Goal: Task Accomplishment & Management: Use online tool/utility

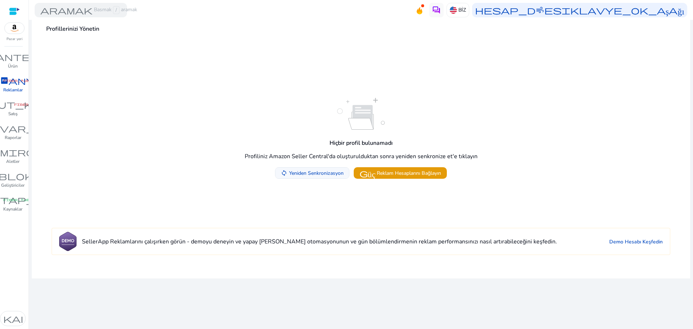
click at [321, 171] on font "Yeniden Senkronizasyon" at bounding box center [316, 173] width 54 height 7
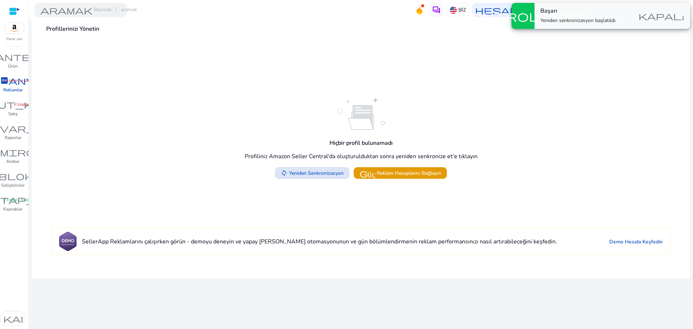
click at [312, 177] on span at bounding box center [312, 172] width 74 height 17
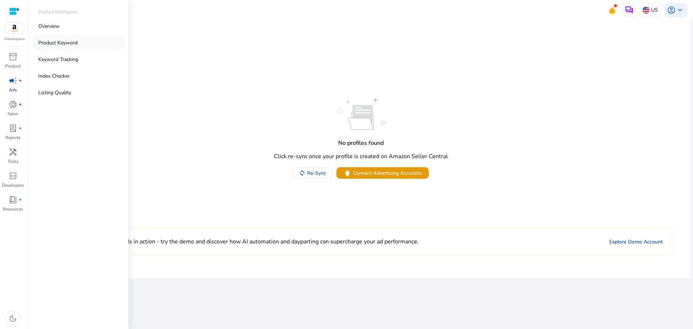
click at [55, 42] on p "Product Keyword" at bounding box center [57, 43] width 39 height 8
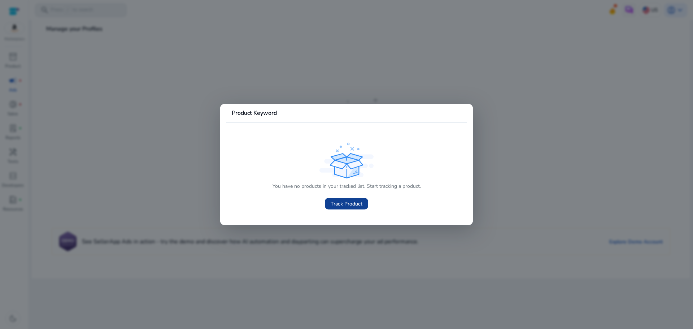
click at [347, 201] on span "Track Product" at bounding box center [347, 204] width 32 height 8
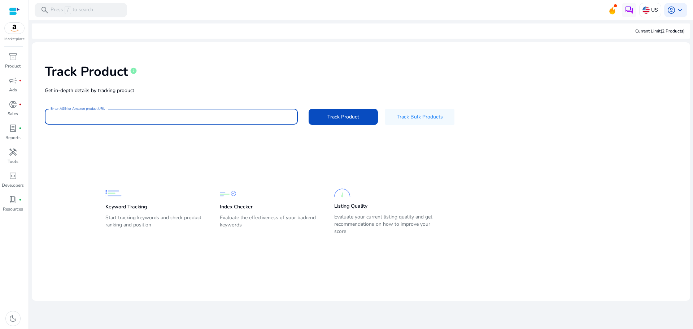
click at [112, 117] on input "Enter ASIN or Amazon product URL" at bounding box center [171, 117] width 241 height 8
click at [211, 112] on div at bounding box center [171, 117] width 241 height 16
paste input "**********"
type input "**********"
click at [346, 119] on span "Track Product" at bounding box center [343, 117] width 32 height 8
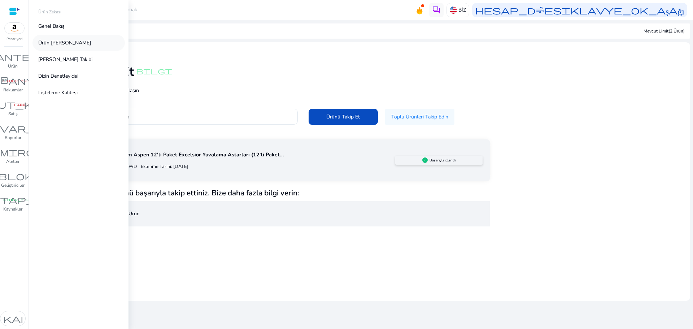
click at [64, 43] on font "Ürün [PERSON_NAME]" at bounding box center [64, 42] width 53 height 7
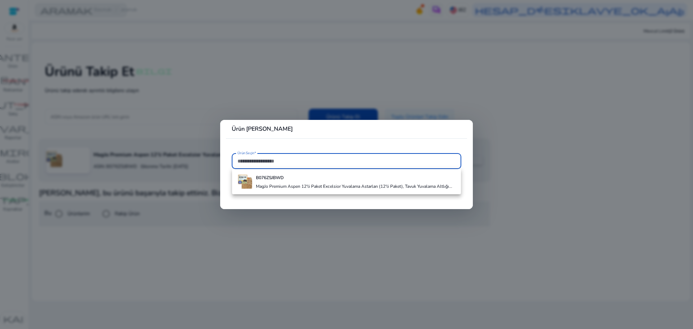
click at [259, 160] on input "Ürün Seçin*" at bounding box center [346, 161] width 218 height 8
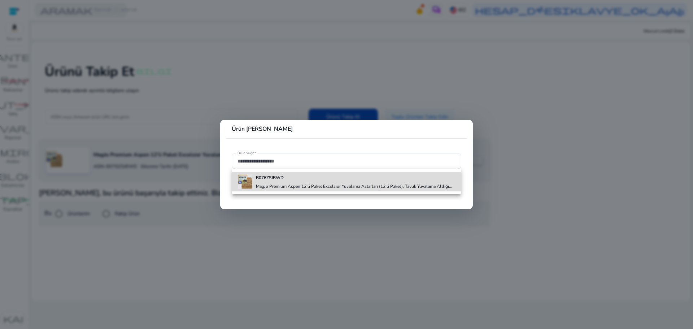
click at [279, 182] on div "B076ZSJBWD MagJo Premium Aspen 12'li Paket Excelsior Yuvalama Astarları (12'li …" at bounding box center [354, 181] width 196 height 19
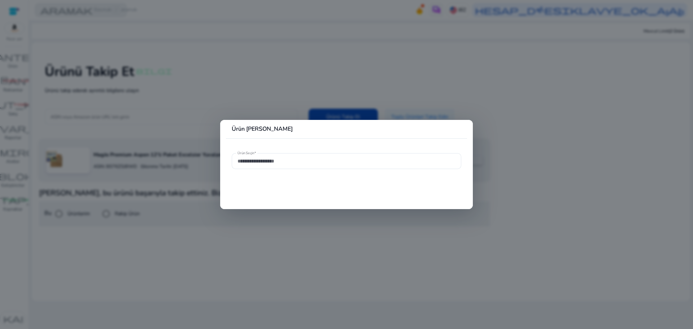
type input "**********"
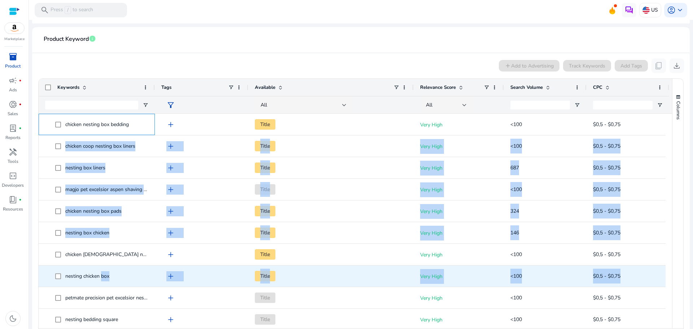
drag, startPoint x: 62, startPoint y: 120, endPoint x: 104, endPoint y: 257, distance: 143.4
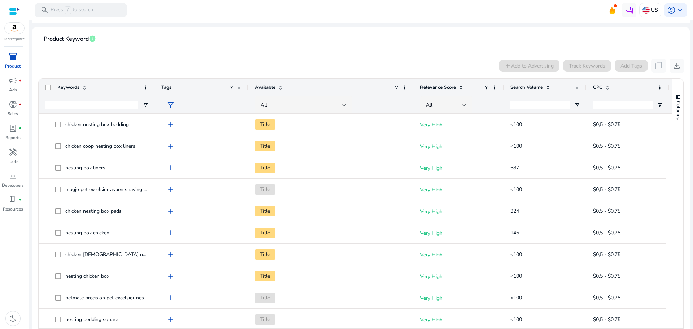
click at [205, 48] on mat-card-header "Product Keyword info" at bounding box center [361, 43] width 646 height 20
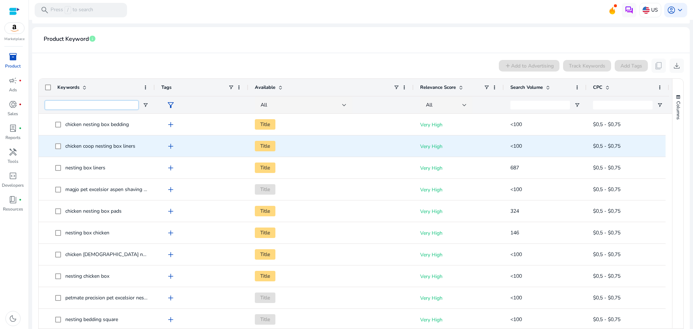
drag, startPoint x: 62, startPoint y: 107, endPoint x: 71, endPoint y: 130, distance: 24.2
click at [81, 139] on div "Keywords Tags Available" at bounding box center [355, 203] width 633 height 249
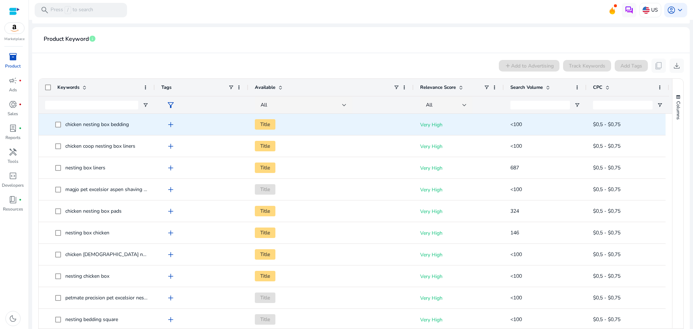
click at [70, 119] on div "Keywords Tags Available" at bounding box center [355, 203] width 633 height 249
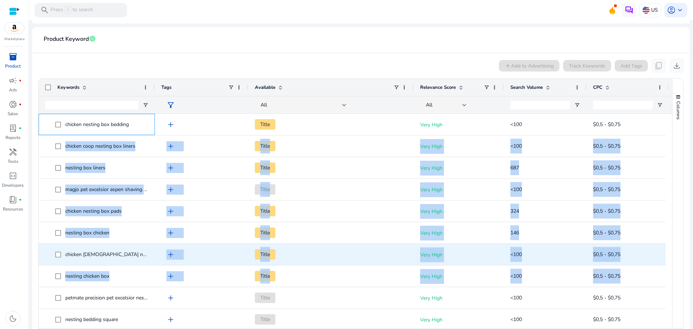
drag, startPoint x: 60, startPoint y: 114, endPoint x: 129, endPoint y: 235, distance: 138.6
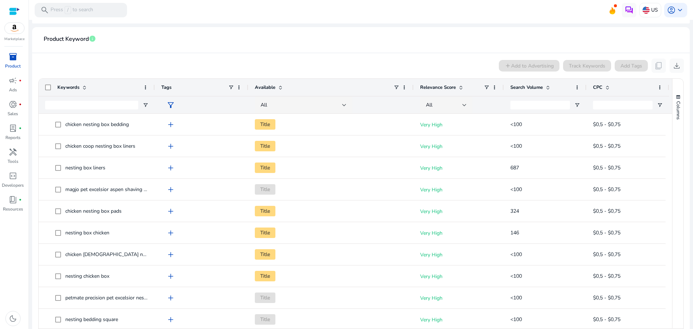
click at [328, 47] on mat-card-header "Product Keyword info" at bounding box center [361, 43] width 646 height 20
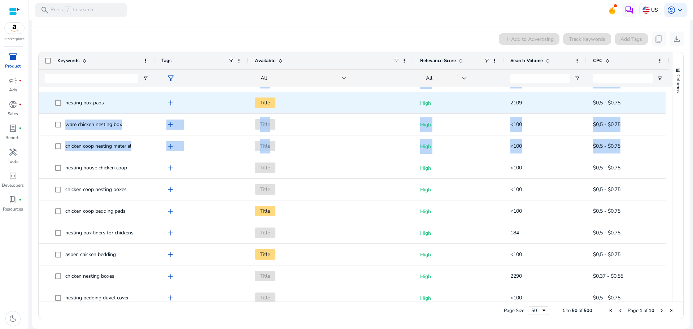
drag, startPoint x: 130, startPoint y: 298, endPoint x: 51, endPoint y: 104, distance: 209.3
click at [49, 102] on div "nesting house chicken coop add Title High <100 $0,5 - $0,75 chicken coop nestin…" at bounding box center [354, 48] width 631 height 1083
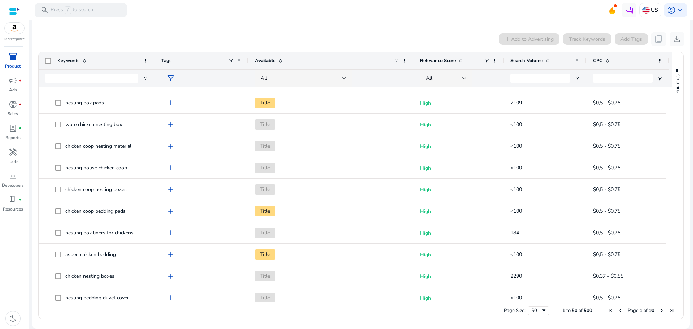
click at [9, 239] on div "inventory_2 Product campaign fiber_manual_record Ads donut_small fiber_manual_r…" at bounding box center [14, 190] width 29 height 278
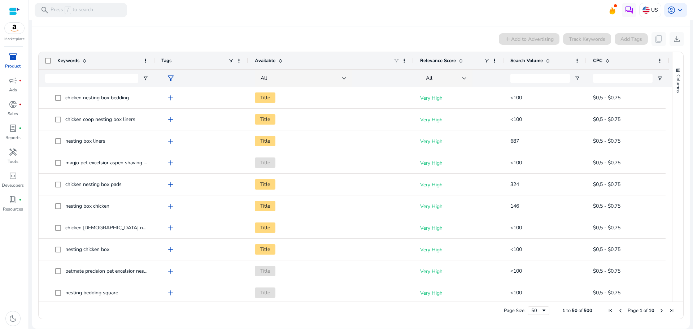
drag, startPoint x: 115, startPoint y: 291, endPoint x: 44, endPoint y: 83, distance: 219.9
click at [44, 83] on div "Keywords Tags Available" at bounding box center [355, 176] width 633 height 249
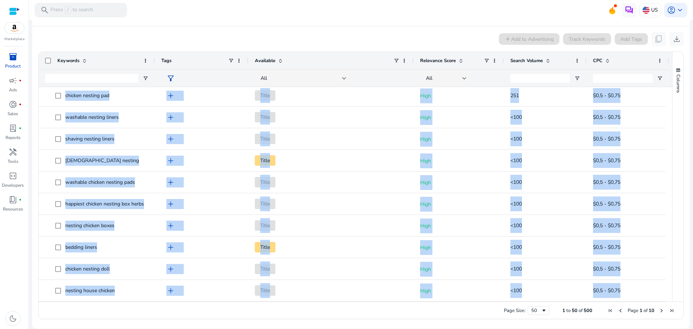
drag, startPoint x: 45, startPoint y: 88, endPoint x: 37, endPoint y: 301, distance: 212.4
click at [39, 304] on div "Drag here to set row groups Drag here to set column labels Keywords Tags Availa…" at bounding box center [360, 185] width 645 height 267
copy body "chicken nesting box bedding add Title Very High <100 $0,5 - $0,75 nesting house…"
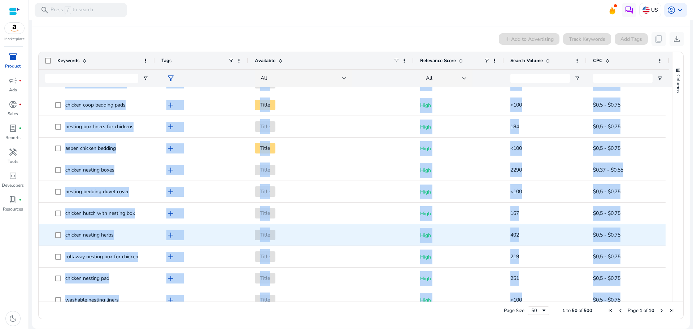
scroll to position [868, 0]
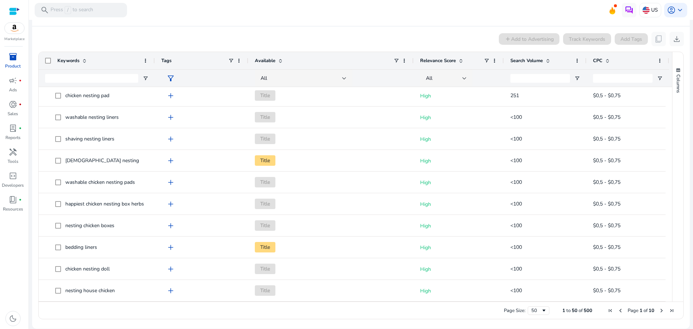
click at [332, 27] on app-product-keyword-grid "add Add to Advertising Track Keywords Add Tags content_copy download Press SPAC…" at bounding box center [361, 174] width 646 height 296
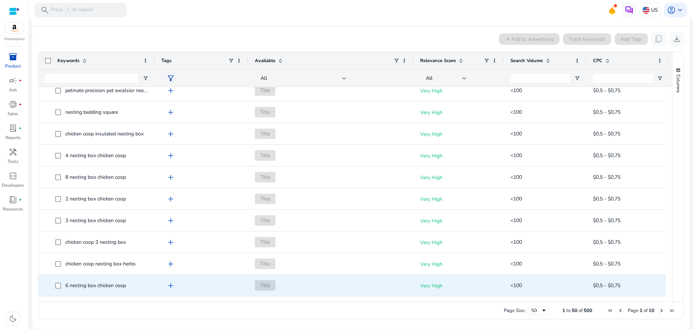
scroll to position [361, 0]
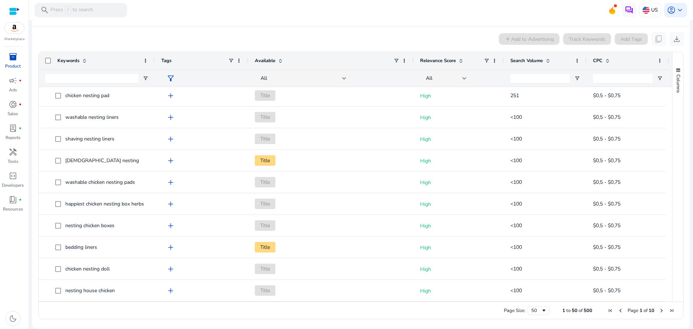
click at [659, 310] on span "Next Page" at bounding box center [662, 310] width 6 height 6
click at [660, 311] on span "Next Page" at bounding box center [662, 310] width 6 height 6
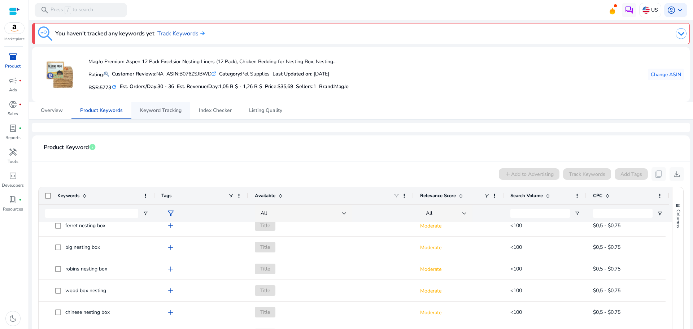
click at [159, 110] on span "Keyword Tracking" at bounding box center [161, 110] width 42 height 5
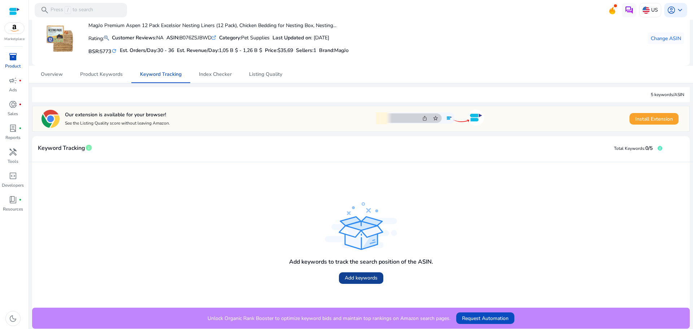
click at [368, 275] on span "Add keywords" at bounding box center [361, 278] width 33 height 8
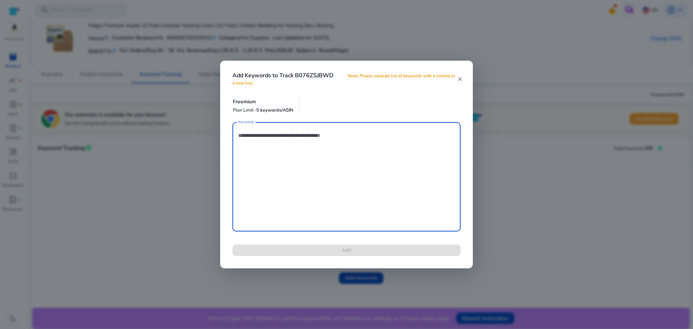
click at [270, 137] on textarea "Keywords" at bounding box center [346, 177] width 217 height 102
paste textarea "**********"
type textarea "**********"
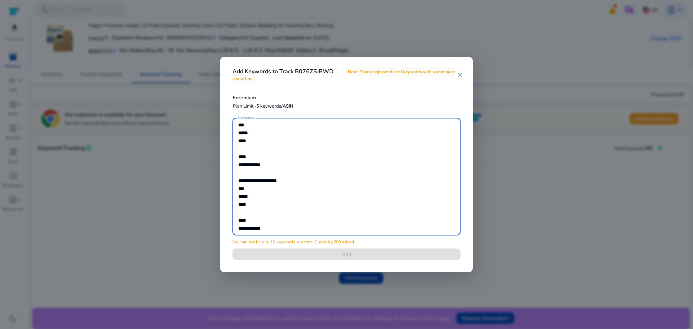
drag, startPoint x: 328, startPoint y: 223, endPoint x: 298, endPoint y: 209, distance: 32.8
click at [288, 206] on textarea "Keywords" at bounding box center [346, 176] width 217 height 110
drag, startPoint x: 287, startPoint y: 229, endPoint x: 228, endPoint y: 108, distance: 135.1
click at [228, 108] on div "Add Keywords to Track B076ZSJBWD Note: Please separate list of keywords with a …" at bounding box center [346, 164] width 253 height 215
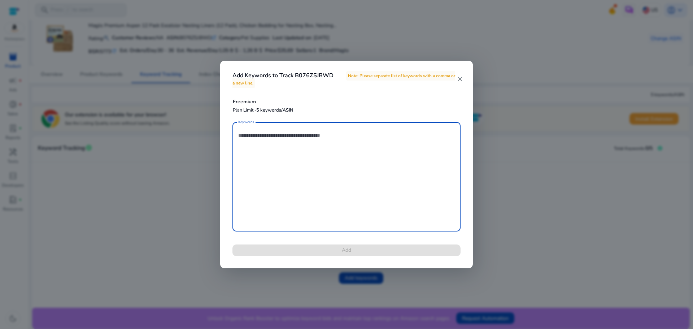
paste textarea "**********"
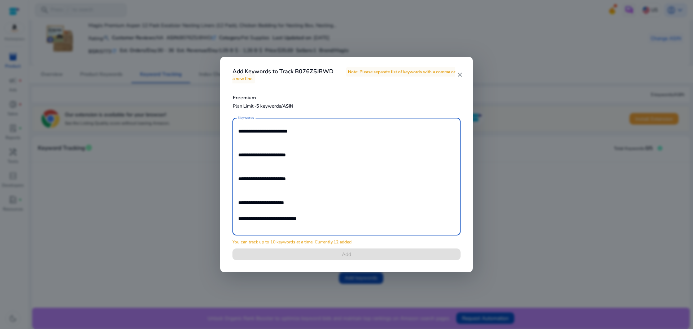
paste textarea "**********"
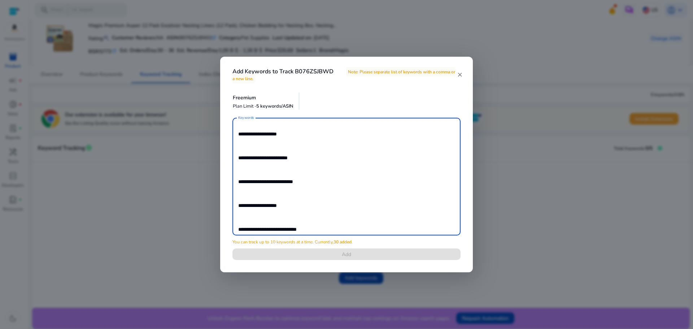
scroll to position [139, 0]
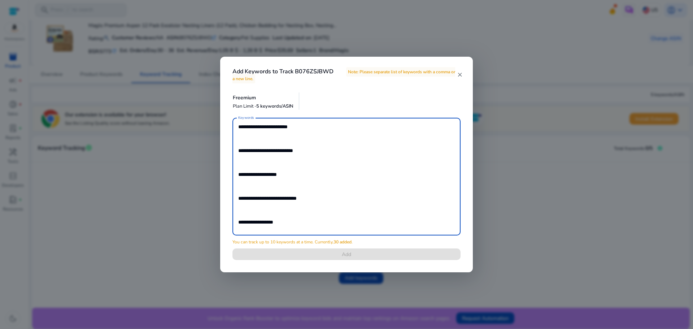
click at [355, 255] on div "**********" at bounding box center [346, 193] width 245 height 151
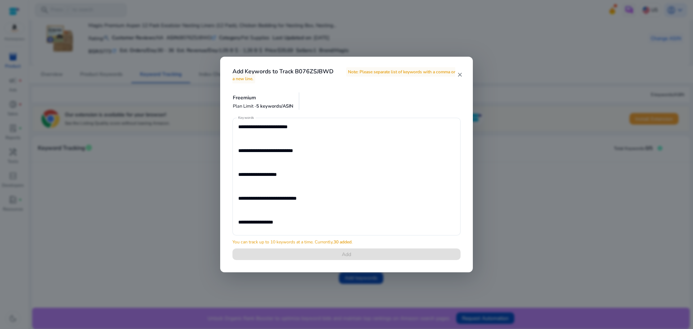
click at [356, 256] on div "**********" at bounding box center [346, 193] width 245 height 151
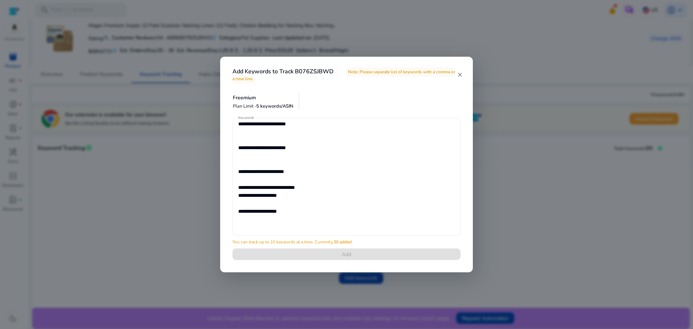
scroll to position [0, 0]
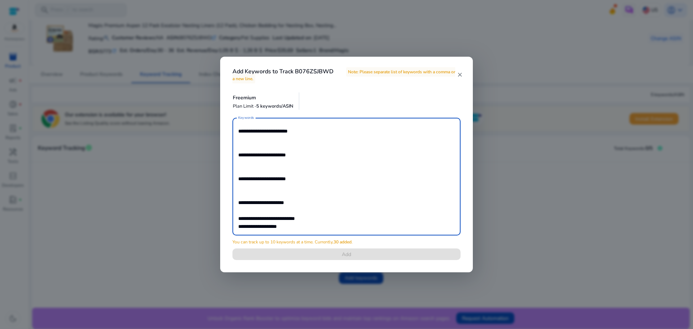
click at [238, 154] on textarea "**********" at bounding box center [346, 176] width 217 height 110
type textarea "**********"
click at [461, 73] on mat-icon "close" at bounding box center [460, 74] width 6 height 6
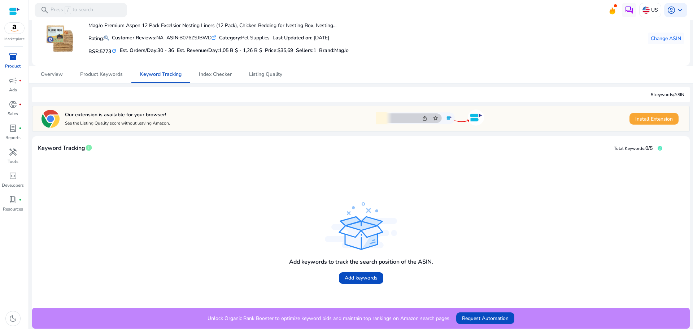
click at [645, 116] on span "Install Extension" at bounding box center [654, 119] width 38 height 8
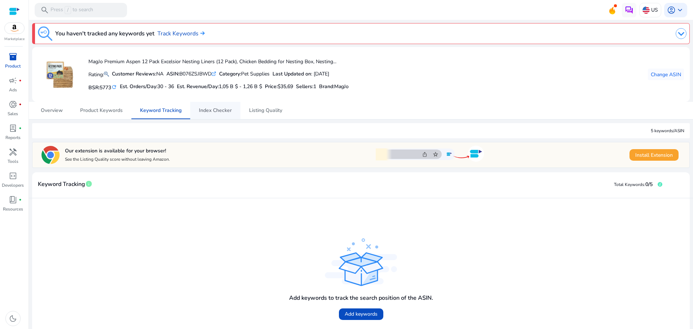
click at [204, 105] on span "Index Checker" at bounding box center [215, 110] width 33 height 17
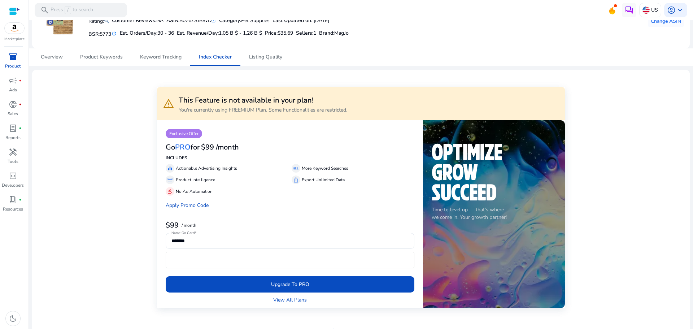
scroll to position [17, 0]
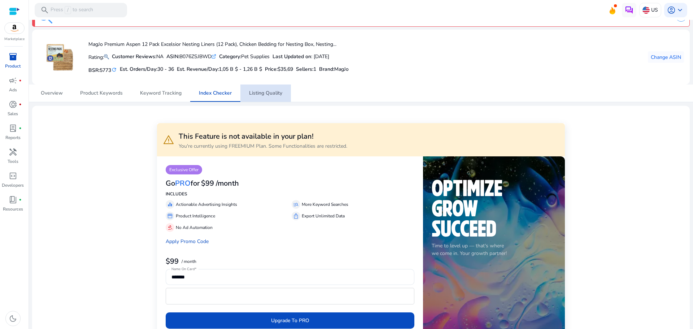
click at [271, 93] on span "Listing Quality" at bounding box center [265, 93] width 33 height 5
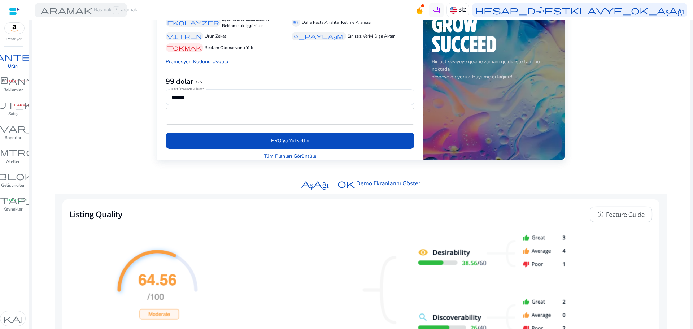
scroll to position [165, 0]
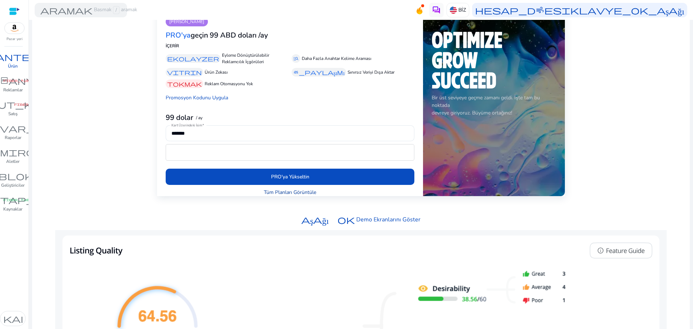
click at [296, 192] on font "Tüm Planları Görüntüle" at bounding box center [290, 192] width 52 height 7
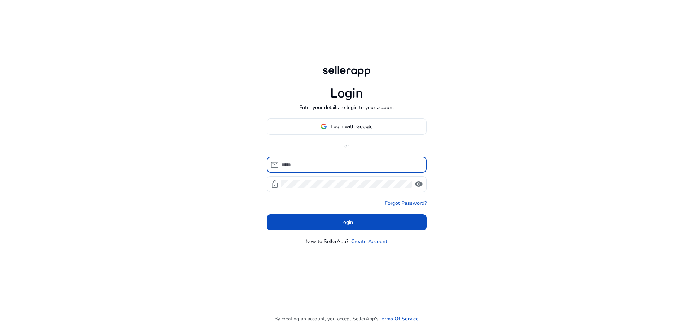
click at [304, 163] on input at bounding box center [351, 165] width 140 height 8
click at [305, 163] on input at bounding box center [351, 165] width 140 height 8
click at [306, 163] on input at bounding box center [351, 165] width 140 height 8
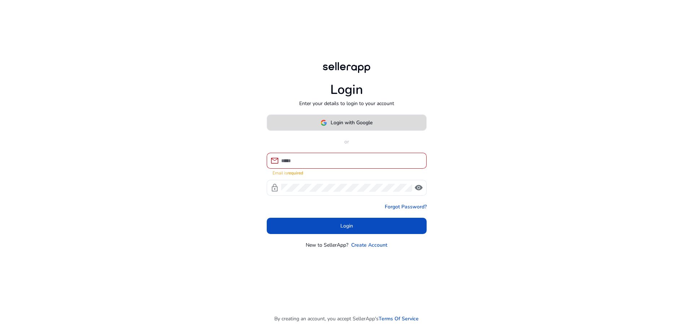
click at [341, 131] on span at bounding box center [346, 122] width 159 height 17
